Goal: Task Accomplishment & Management: Complete application form

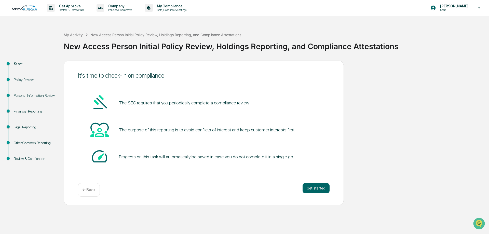
click at [18, 114] on div "Financial Reporting" at bounding box center [35, 111] width 42 height 5
click at [24, 110] on div "Financial Reporting" at bounding box center [35, 111] width 42 height 5
click at [22, 93] on div "Personal Information Review" at bounding box center [35, 95] width 42 height 5
click at [17, 64] on div "Start" at bounding box center [35, 63] width 42 height 5
click at [25, 82] on div "Policy Review" at bounding box center [35, 79] width 42 height 5
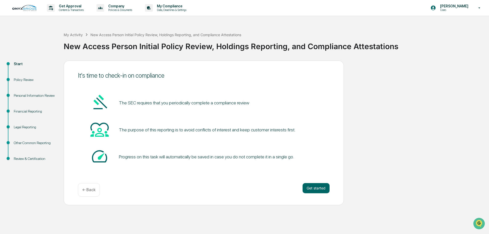
click at [84, 191] on p "← Back" at bounding box center [88, 189] width 13 height 5
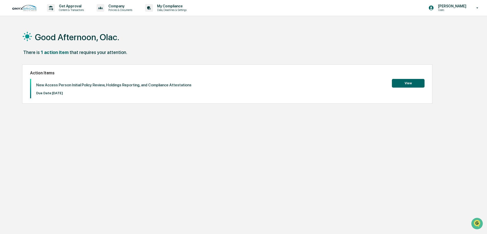
click at [413, 81] on button "View" at bounding box center [407, 83] width 33 height 9
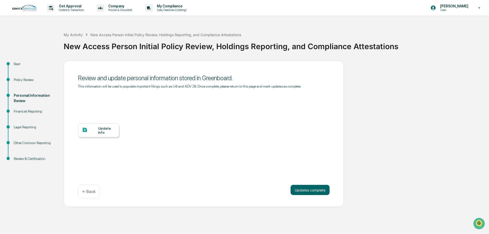
click at [102, 129] on div "Update Info" at bounding box center [106, 130] width 17 height 8
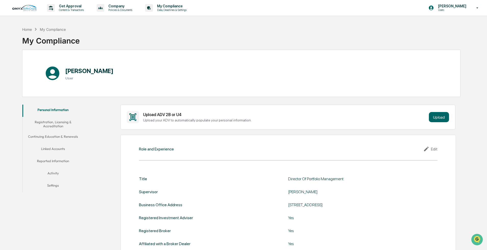
click at [54, 106] on button "Registration, Licensing & Accreditation" at bounding box center [52, 124] width 61 height 15
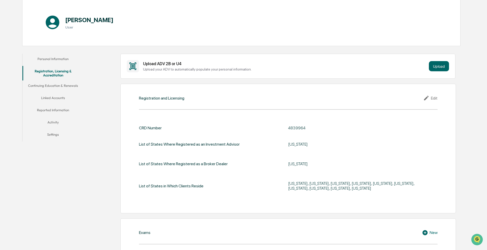
scroll to position [102, 0]
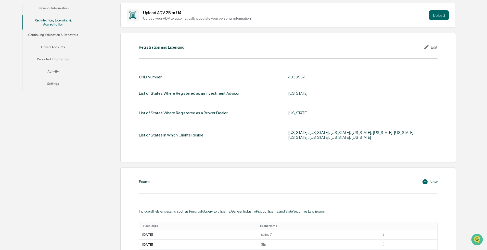
click at [195, 106] on div "Maryland, Virginia, Florida, California, North Carolina, South Carolina, Massac…" at bounding box center [351, 135] width 127 height 10
click at [195, 46] on icon at bounding box center [427, 47] width 8 height 6
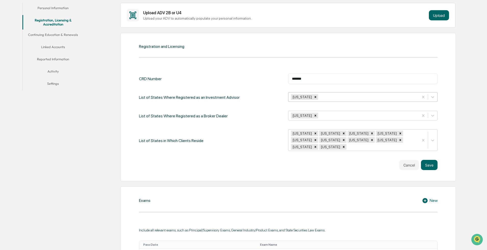
click at [195, 98] on div at bounding box center [367, 97] width 97 height 6
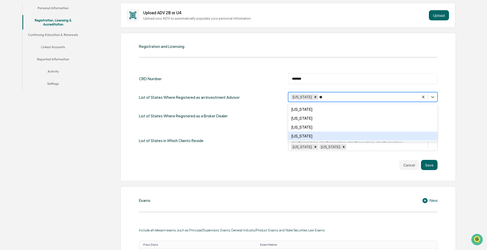
type input "*"
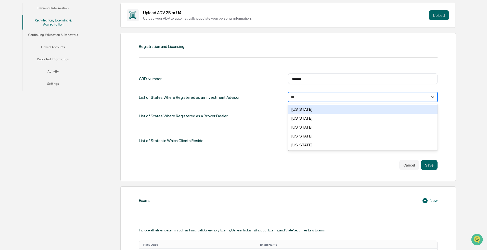
type input "***"
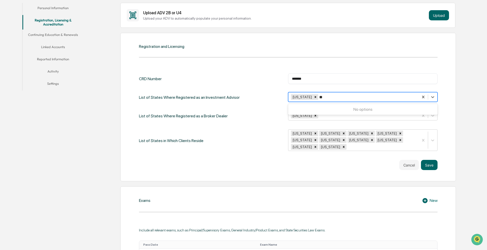
type input "*"
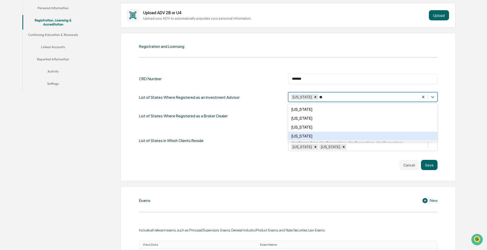
type input "*"
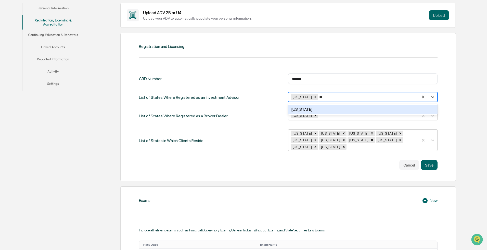
type input "*"
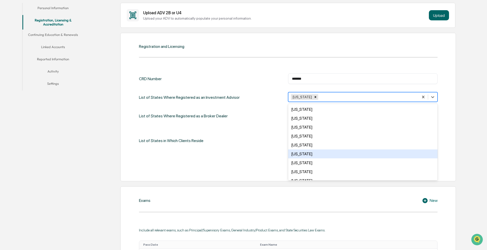
click at [195, 87] on div "Registration and Licensing CRD Number ******* ​ List of States Where Registered…" at bounding box center [287, 107] width 335 height 148
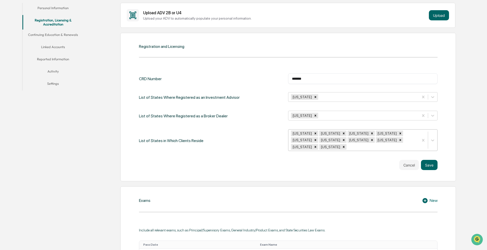
click at [195, 106] on div at bounding box center [381, 147] width 69 height 6
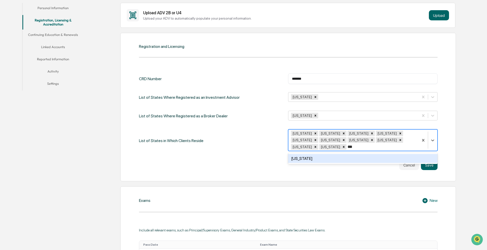
type input "****"
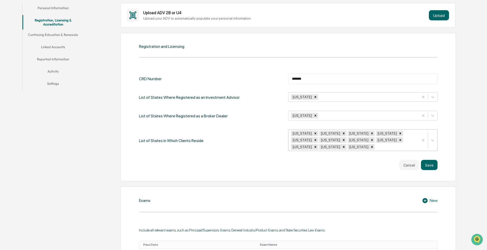
click at [195, 106] on div at bounding box center [395, 147] width 40 height 6
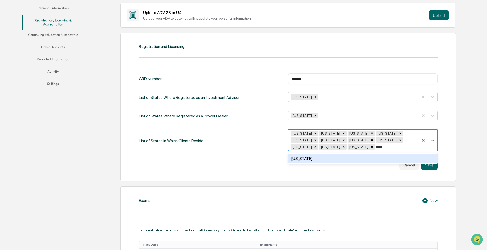
type input "*****"
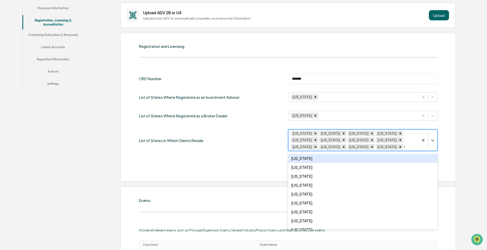
type input "**"
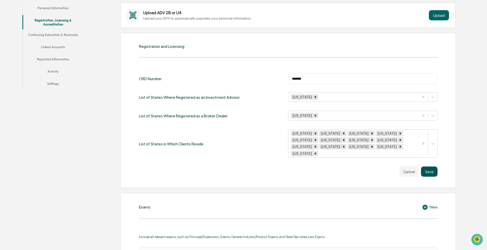
click at [195, 106] on button "Save" at bounding box center [429, 172] width 17 height 10
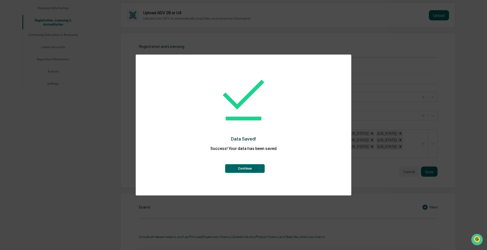
click at [195, 106] on button "Continue" at bounding box center [244, 168] width 39 height 9
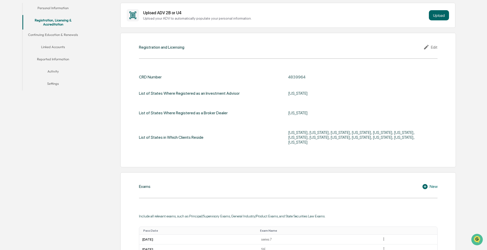
scroll to position [0, 0]
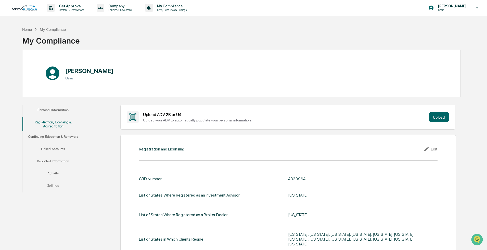
click at [49, 106] on button "Activity" at bounding box center [52, 174] width 61 height 12
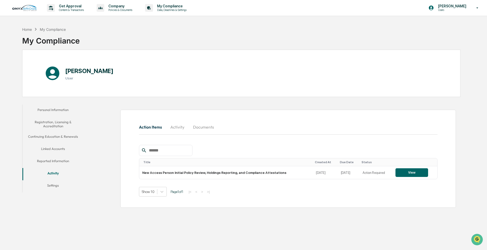
click at [49, 106] on button "Settings" at bounding box center [52, 186] width 61 height 12
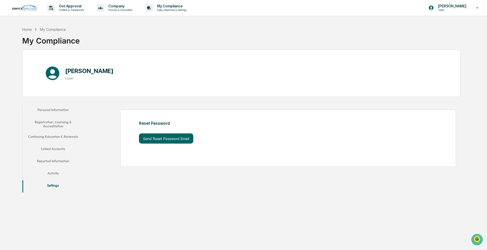
click at [60, 106] on button "Registration, Licensing & Accreditation" at bounding box center [52, 124] width 61 height 15
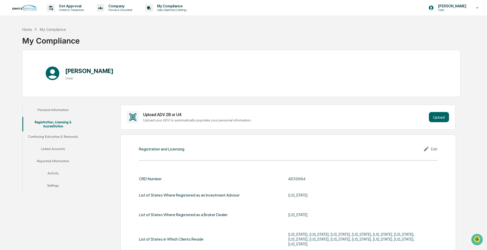
scroll to position [25, 0]
